Goal: Communication & Community: Share content

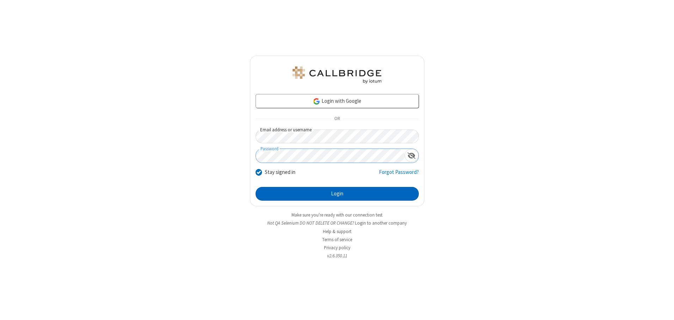
click at [337, 194] on button "Login" at bounding box center [337, 194] width 163 height 14
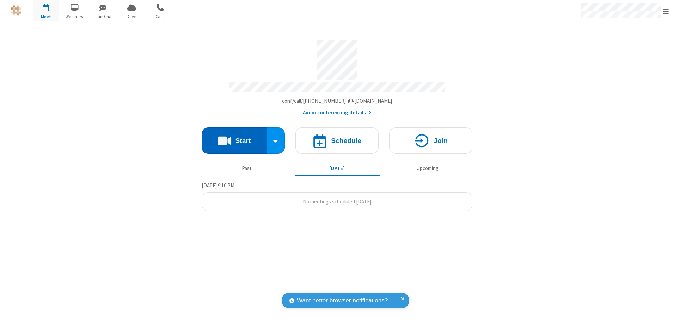
click at [234, 138] on button "Start" at bounding box center [234, 141] width 65 height 26
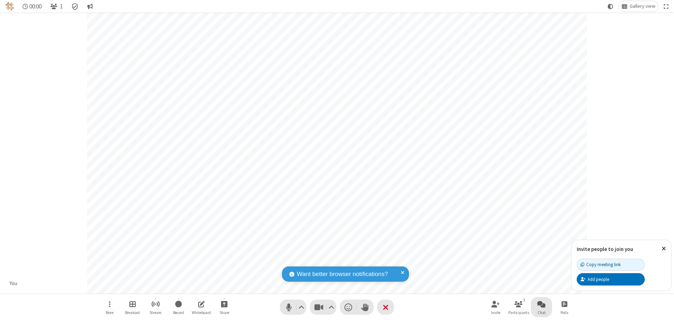
click at [542, 304] on span "Open chat" at bounding box center [541, 304] width 8 height 9
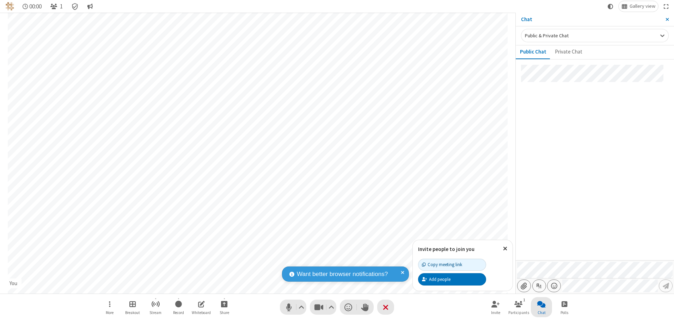
type input "C:\fakepath\doc_test.docx"
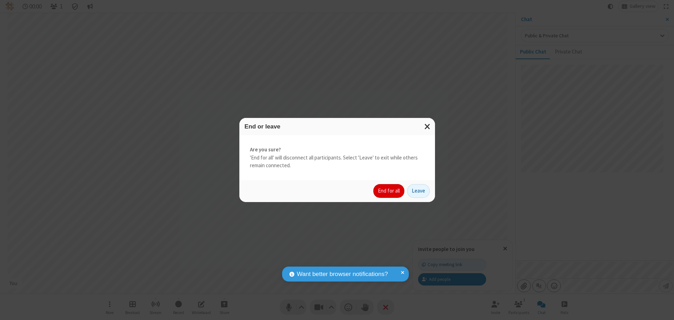
click at [389, 191] on button "End for all" at bounding box center [388, 191] width 31 height 14
